Goal: Information Seeking & Learning: Learn about a topic

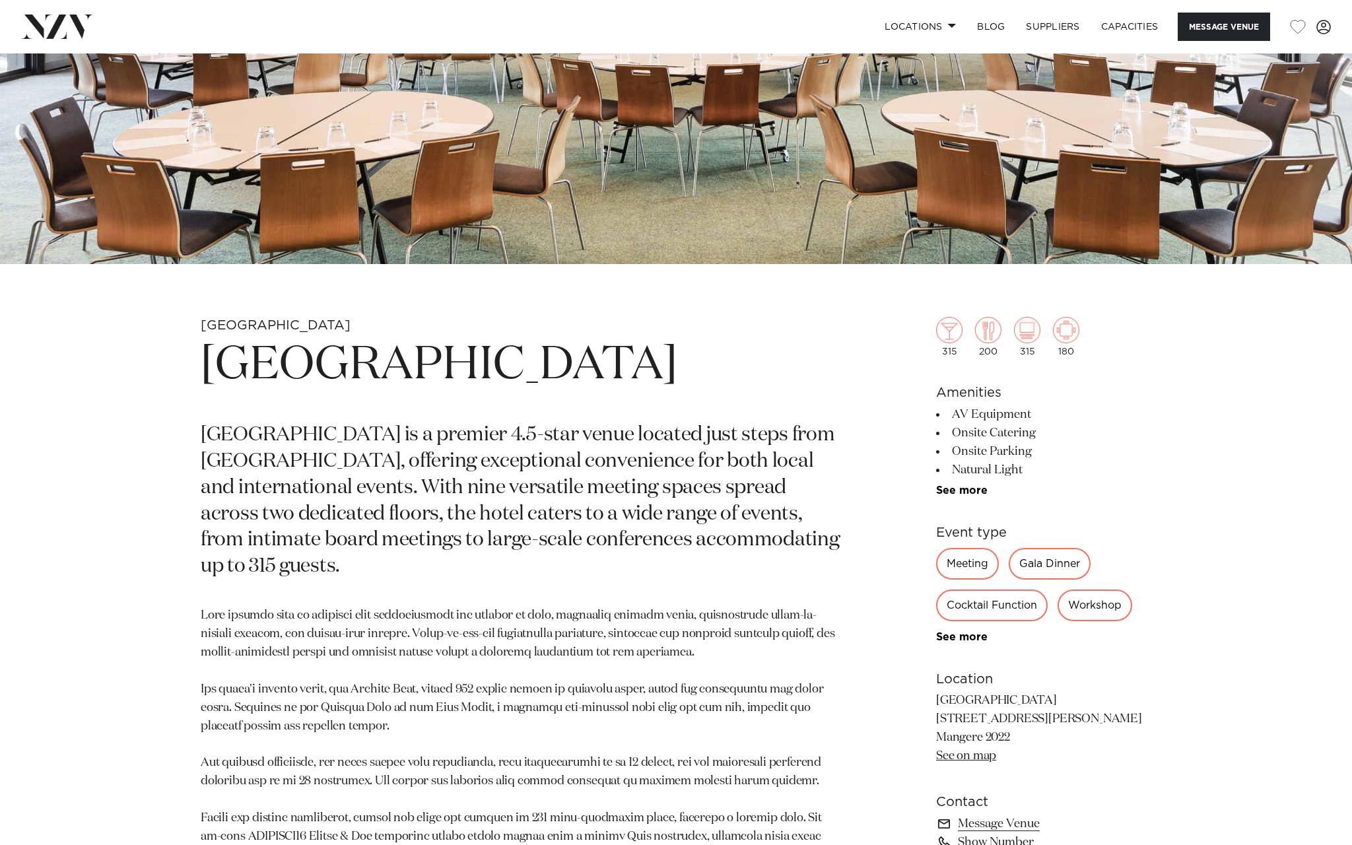
scroll to position [424, 0]
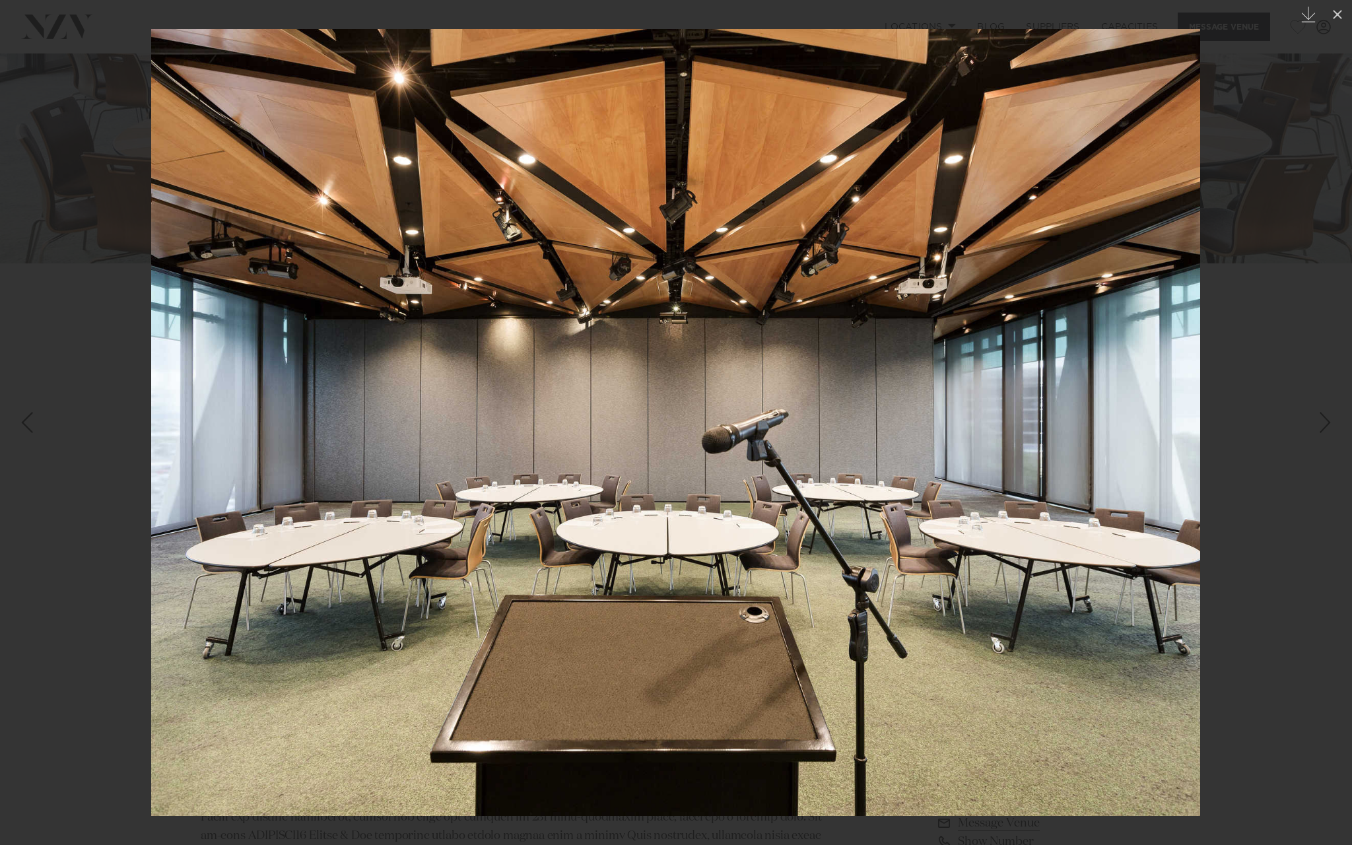
click at [630, 159] on img at bounding box center [675, 422] width 1049 height 787
